Goal: Register for event/course

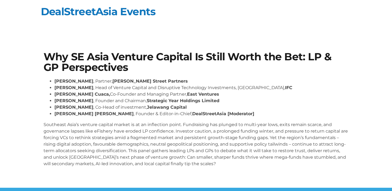
scroll to position [18, 0]
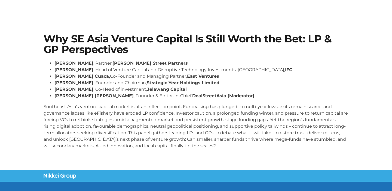
click at [184, 123] on p "Southeast Asia’s venture capital market is at an inflection point. Fundraising …" at bounding box center [196, 127] width 305 height 46
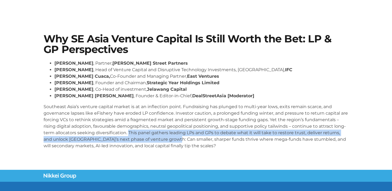
drag, startPoint x: 128, startPoint y: 132, endPoint x: 171, endPoint y: 139, distance: 44.1
click at [171, 139] on p "Southeast Asia’s venture capital market is at an inflection point. Fundraising …" at bounding box center [196, 127] width 305 height 46
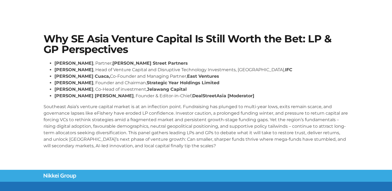
click at [218, 37] on h1 "Why SE Asia Venture Capital Is Still Worth the Bet: LP & GP Perspectives" at bounding box center [196, 44] width 305 height 21
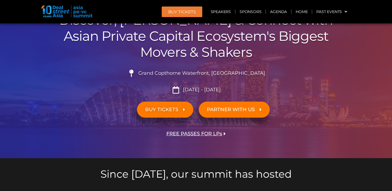
click at [174, 109] on span "BUY TICKETS" at bounding box center [161, 109] width 33 height 5
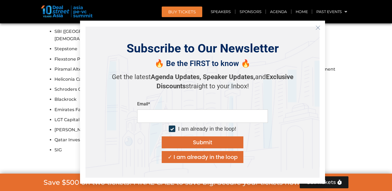
scroll to position [5037, 0]
click at [320, 29] on icon "Close" at bounding box center [317, 27] width 5 height 5
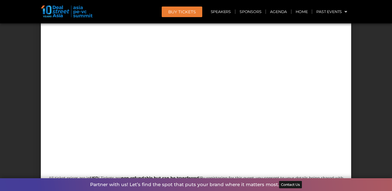
scroll to position [5323, 0]
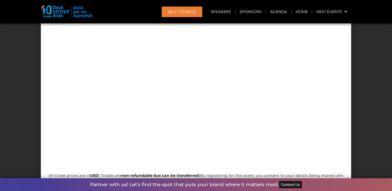
click at [307, 67] on div at bounding box center [195, 79] width 299 height 176
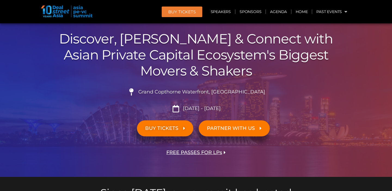
scroll to position [24, 0]
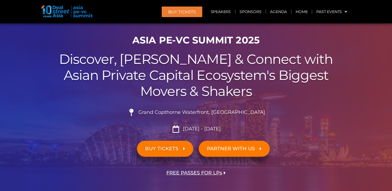
click at [164, 147] on span "BUY TICKETS" at bounding box center [161, 148] width 33 height 5
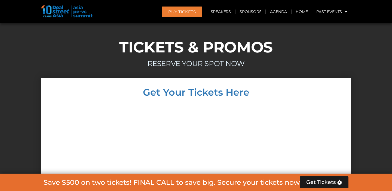
click at [93, 151] on div at bounding box center [195, 191] width 299 height 176
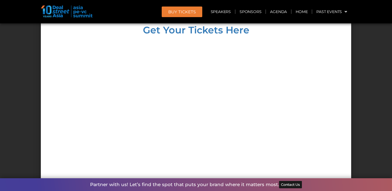
scroll to position [5244, 0]
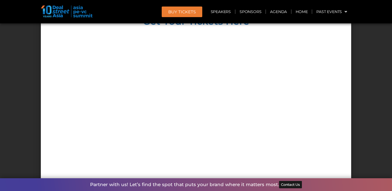
click at [198, 5] on header "BUY Tickets Speakers Sponsors Agenda Home Past Events JKT 2025 SG 2024 JKT 2024…" at bounding box center [196, 11] width 392 height 23
click at [194, 10] on span "BUY Tickets" at bounding box center [181, 12] width 27 height 4
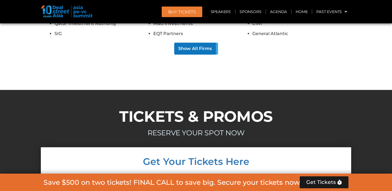
scroll to position [5094, 0]
